Goal: Find specific page/section: Find specific page/section

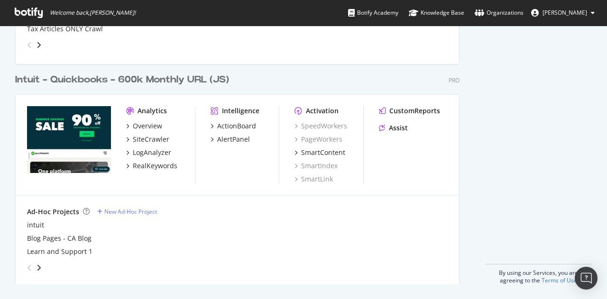
scroll to position [398, 0]
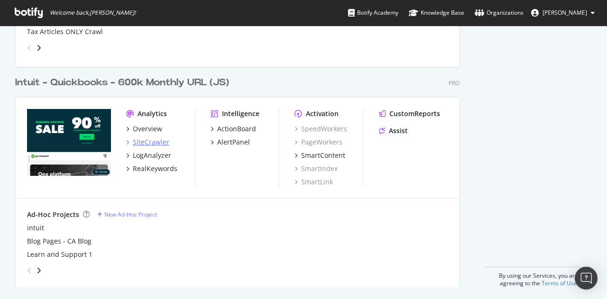
click at [140, 142] on div "SiteCrawler" at bounding box center [151, 142] width 37 height 9
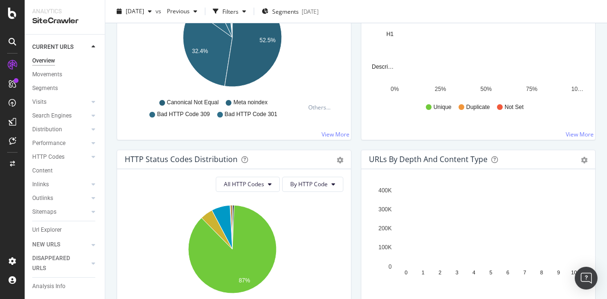
scroll to position [393, 0]
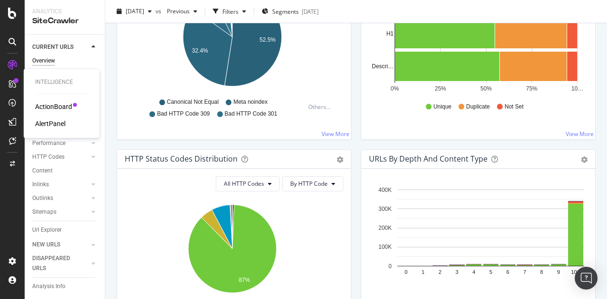
click at [47, 106] on div "ActionBoard" at bounding box center [53, 106] width 37 height 9
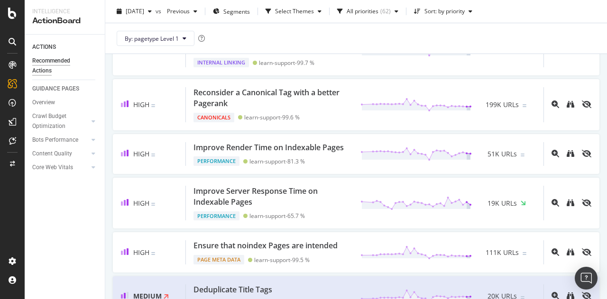
scroll to position [288, 0]
